Goal: Task Accomplishment & Management: Manage account settings

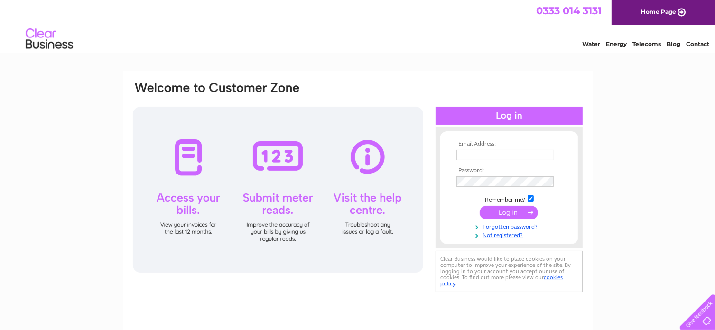
click at [472, 153] on input "text" at bounding box center [505, 155] width 98 height 10
type input "davidvbishop52@gmail.com"
click at [479, 176] on td at bounding box center [509, 182] width 110 height 15
click at [505, 214] on input "submit" at bounding box center [508, 212] width 58 height 13
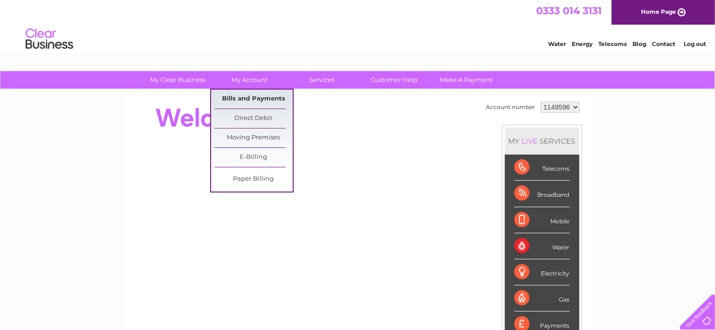
click at [247, 99] on link "Bills and Payments" at bounding box center [253, 99] width 78 height 19
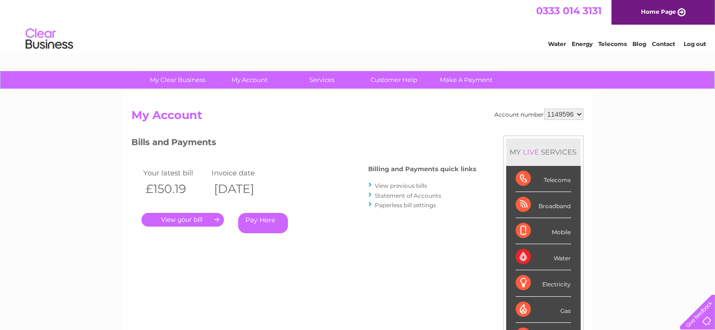
click at [175, 218] on link "." at bounding box center [182, 220] width 83 height 14
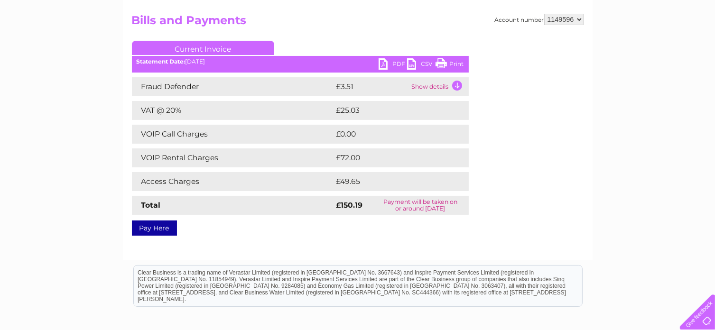
scroll to position [59, 0]
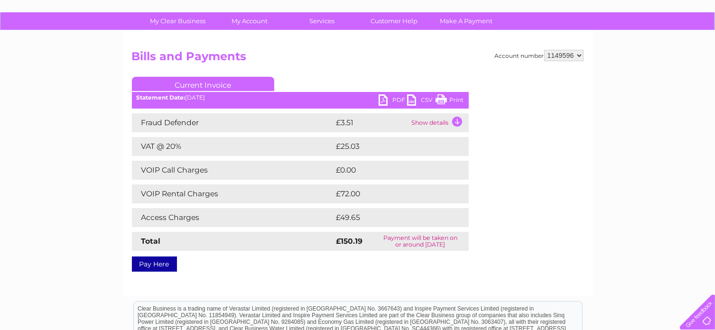
click at [379, 97] on link "PDF" at bounding box center [392, 101] width 28 height 14
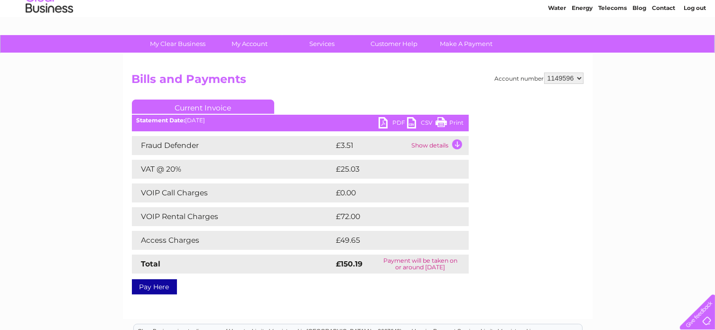
scroll to position [0, 0]
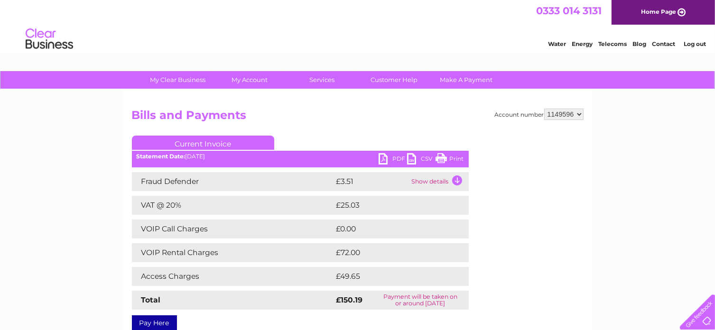
click at [700, 41] on link "Log out" at bounding box center [694, 43] width 22 height 7
